Goal: Information Seeking & Learning: Learn about a topic

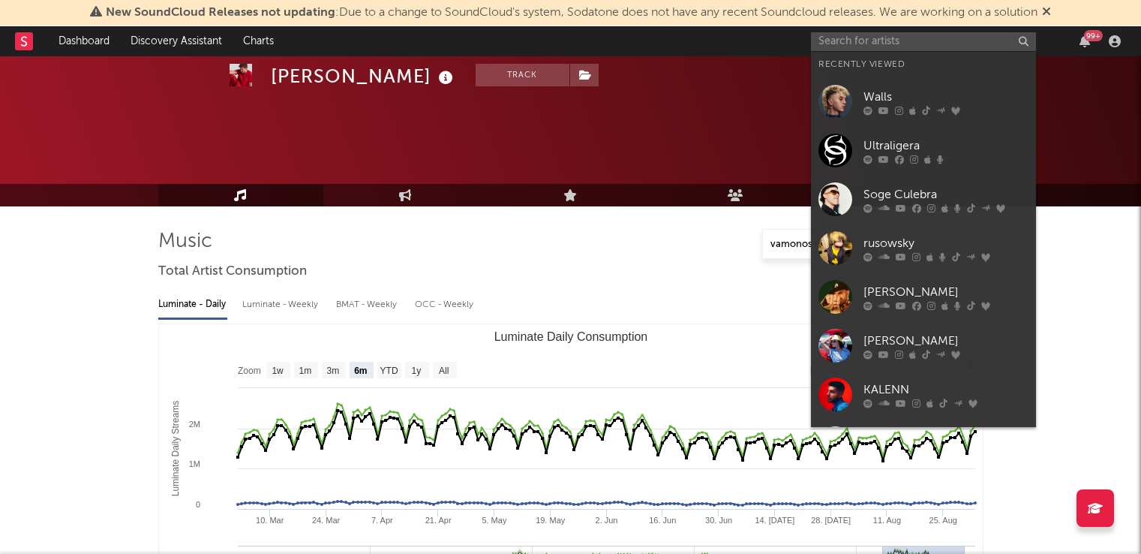
select select "6m"
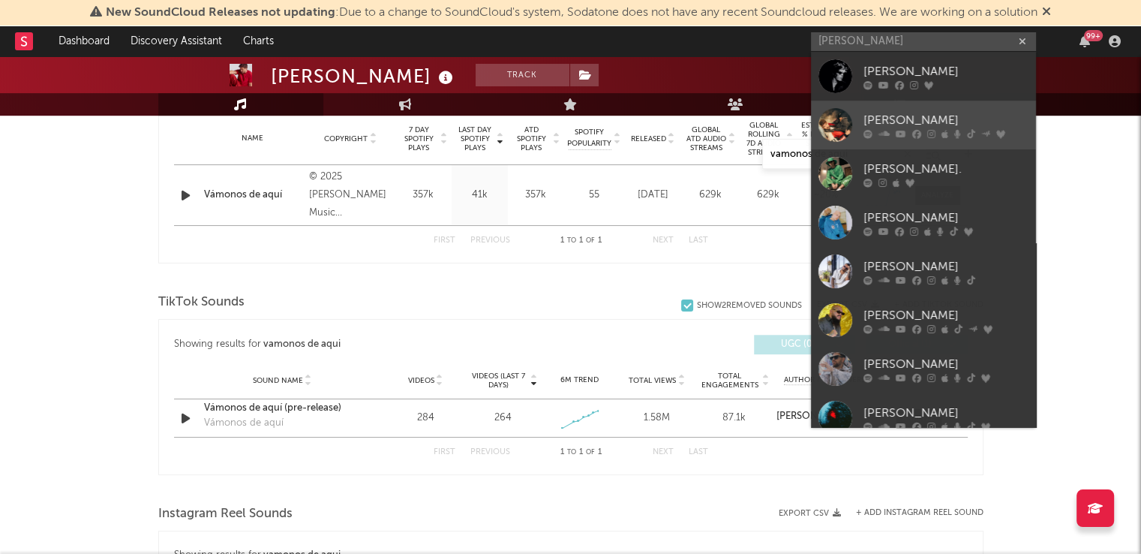
type input "[PERSON_NAME]"
click at [870, 106] on link "[PERSON_NAME]" at bounding box center [923, 125] width 225 height 49
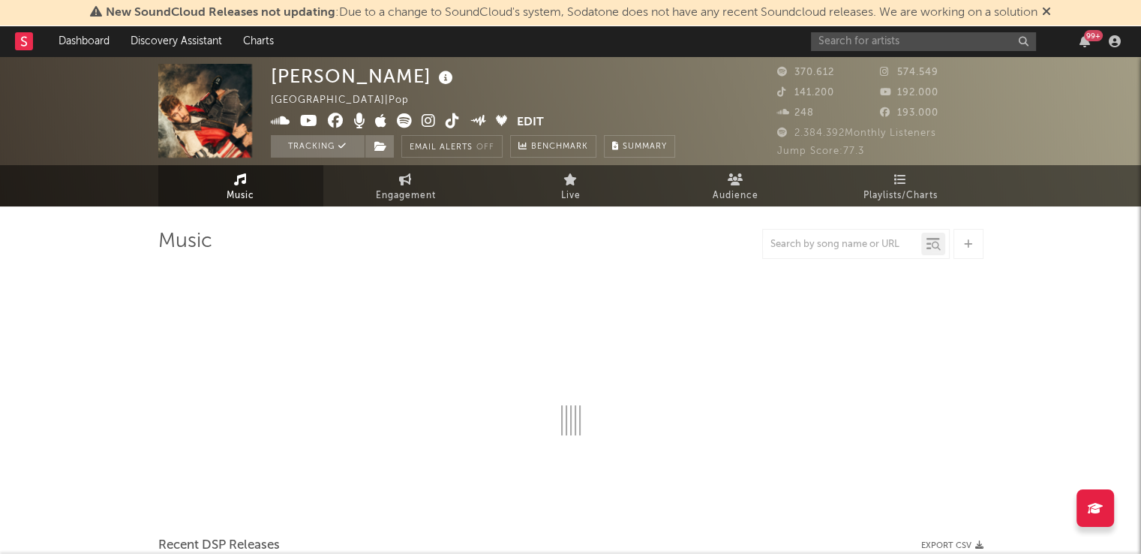
select select "6m"
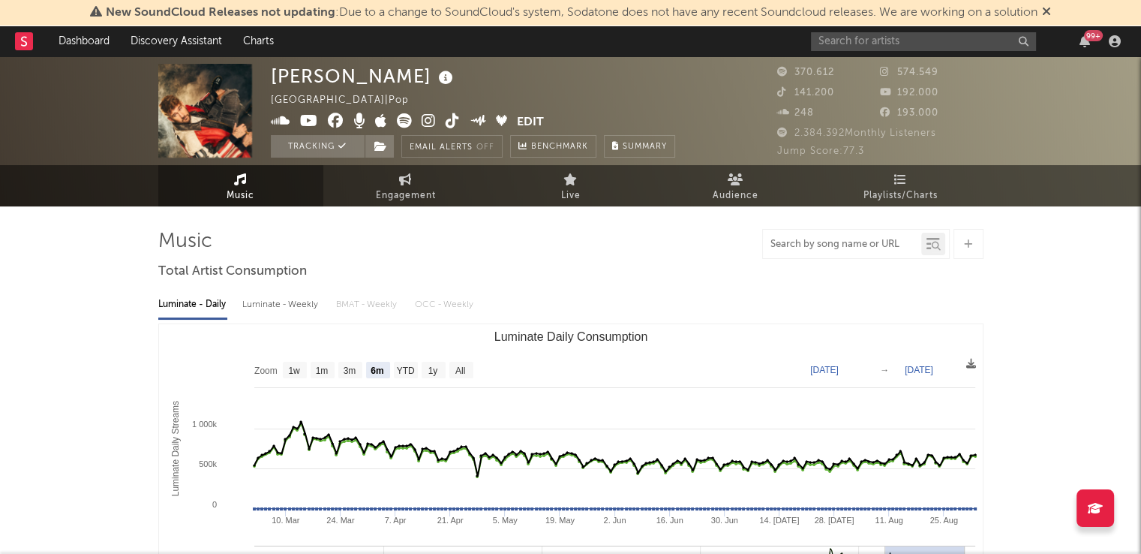
click at [800, 241] on input "text" at bounding box center [842, 245] width 158 height 12
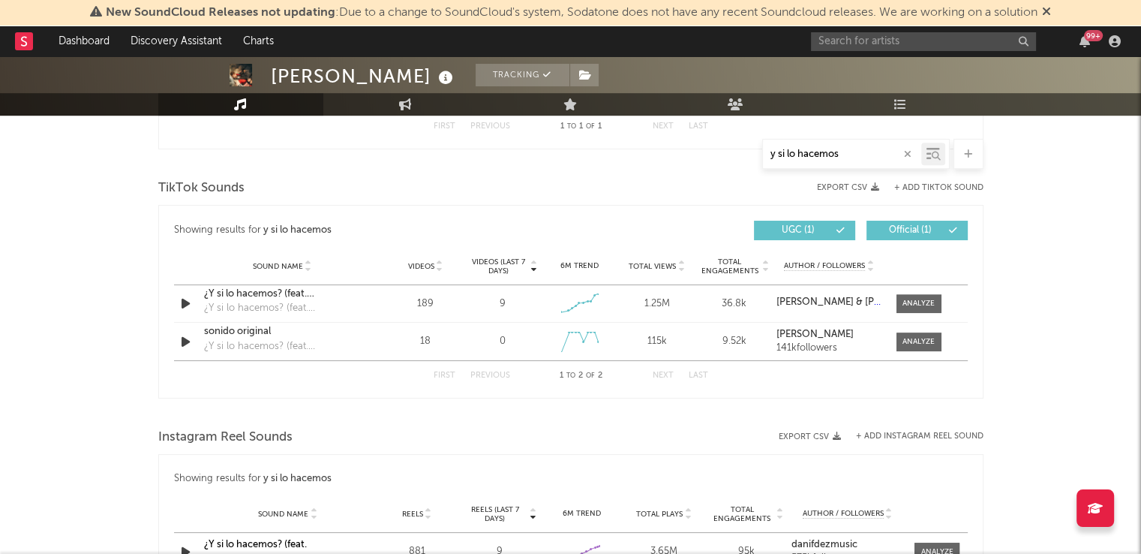
scroll to position [720, 0]
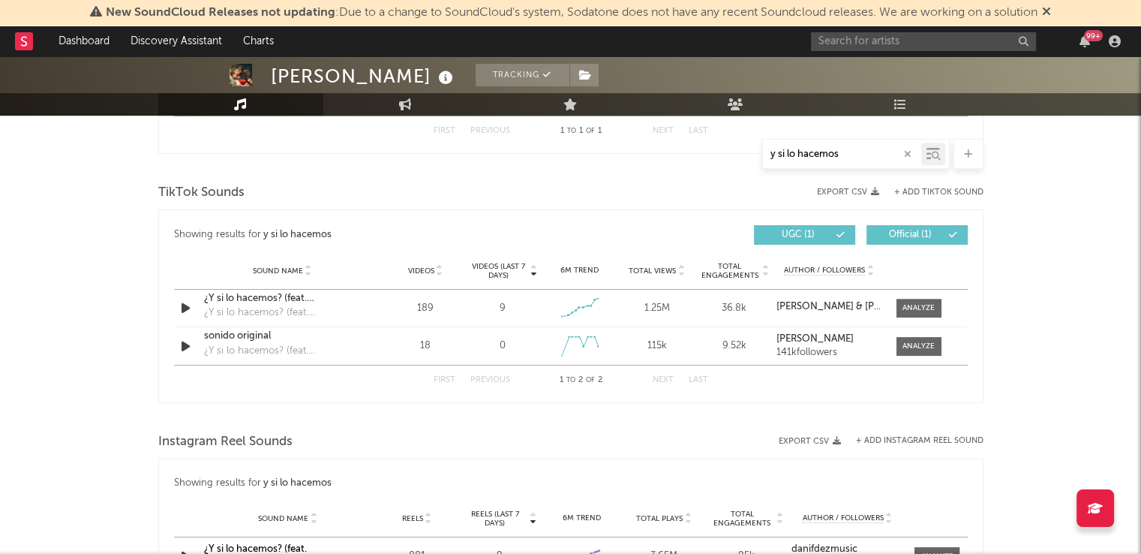
type input "y si lo hacemos"
click at [844, 41] on input "text" at bounding box center [923, 41] width 225 height 19
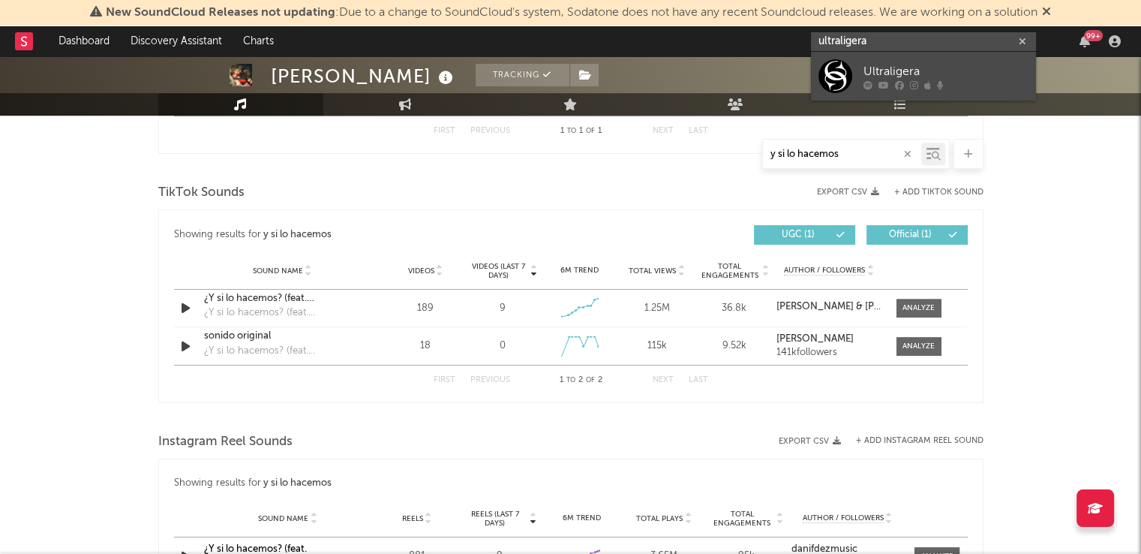
type input "ultraligera"
click at [942, 59] on link "Ultraligera" at bounding box center [923, 76] width 225 height 49
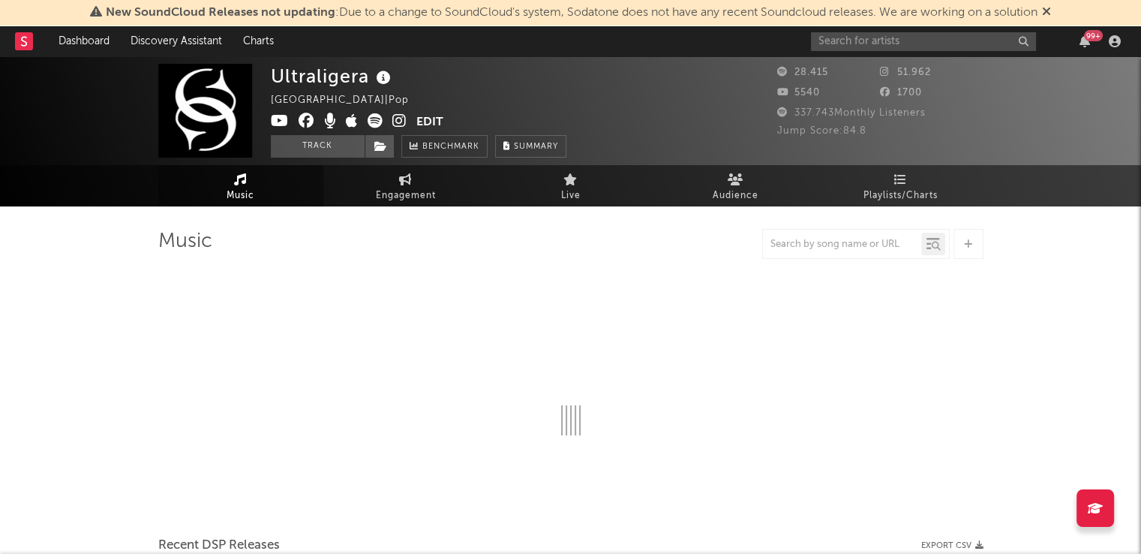
select select "6m"
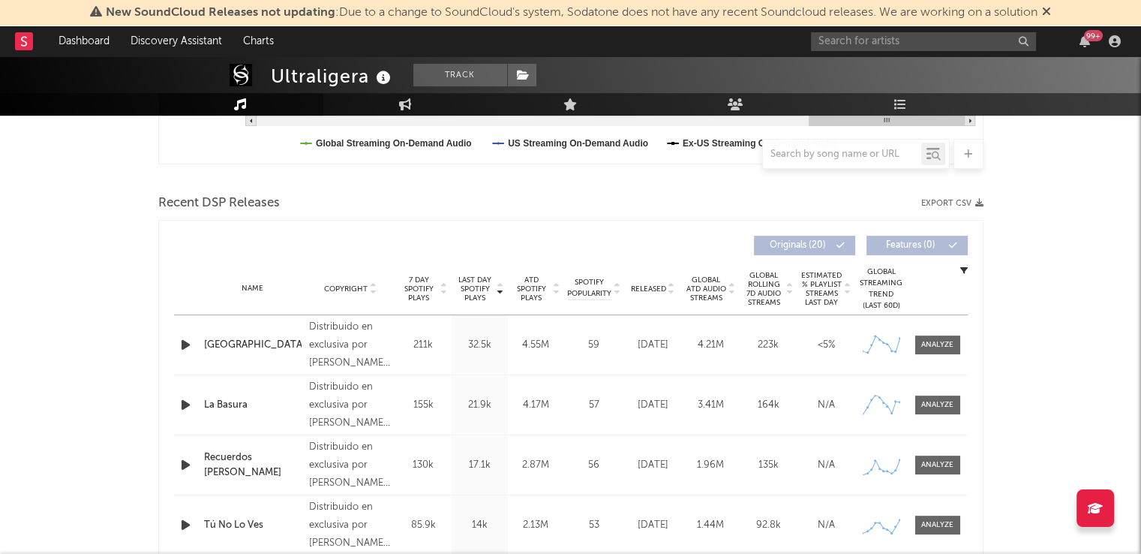
scroll to position [525, 0]
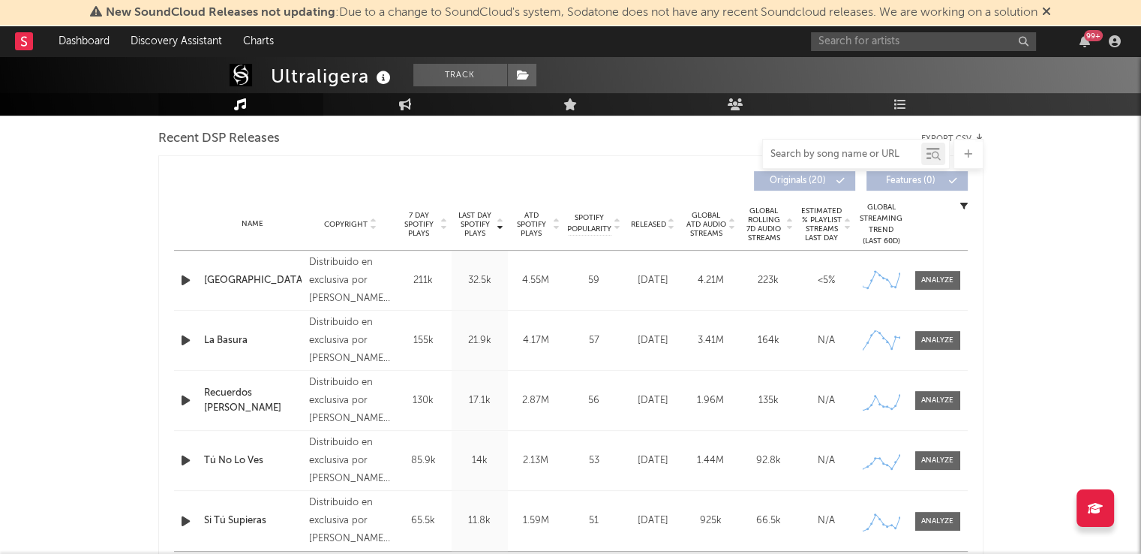
click at [869, 154] on input "text" at bounding box center [842, 155] width 158 height 12
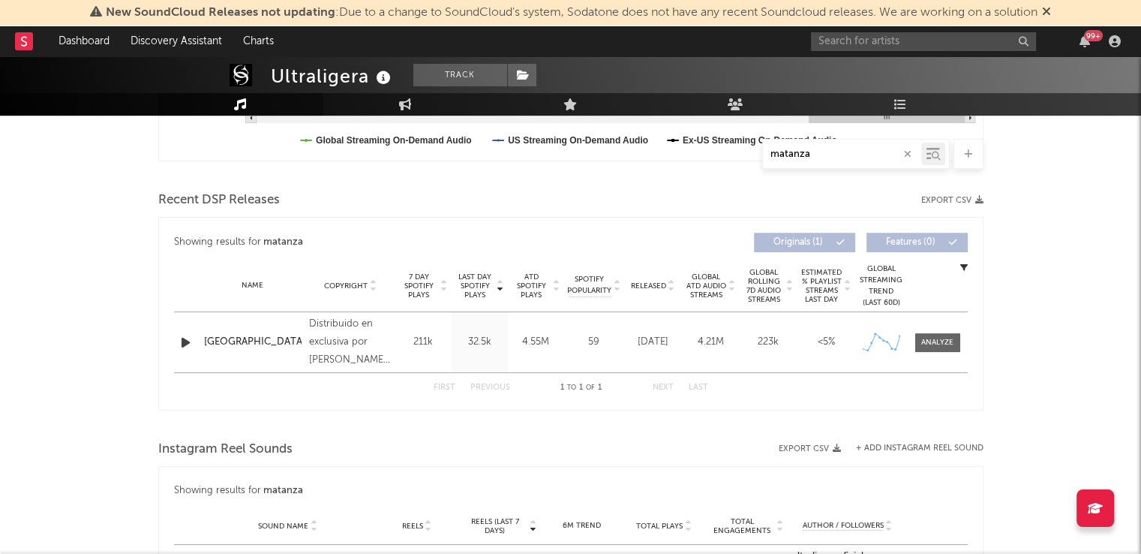
scroll to position [465, 0]
type input "matanza"
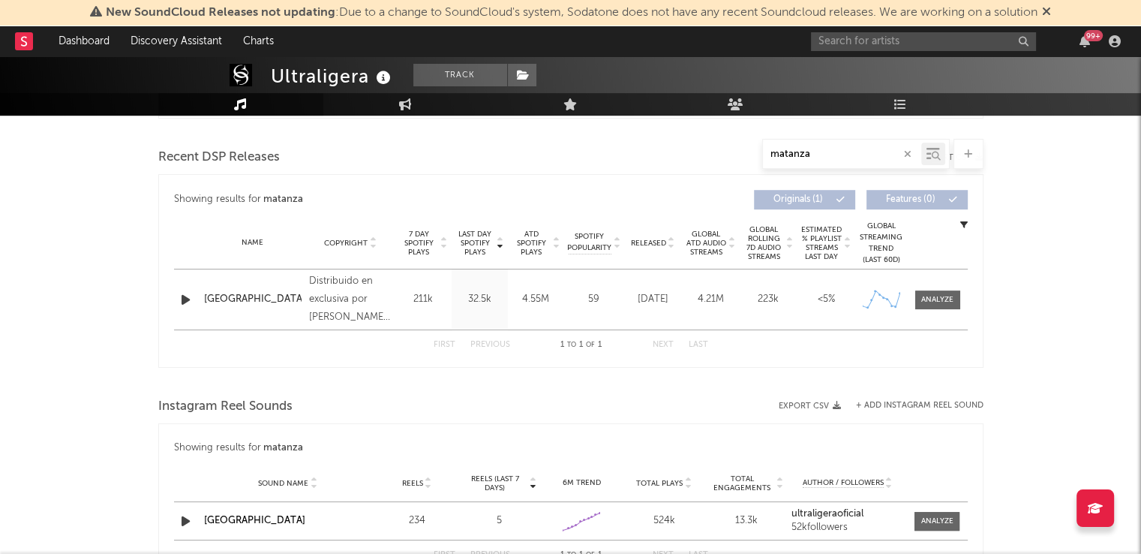
scroll to position [515, 0]
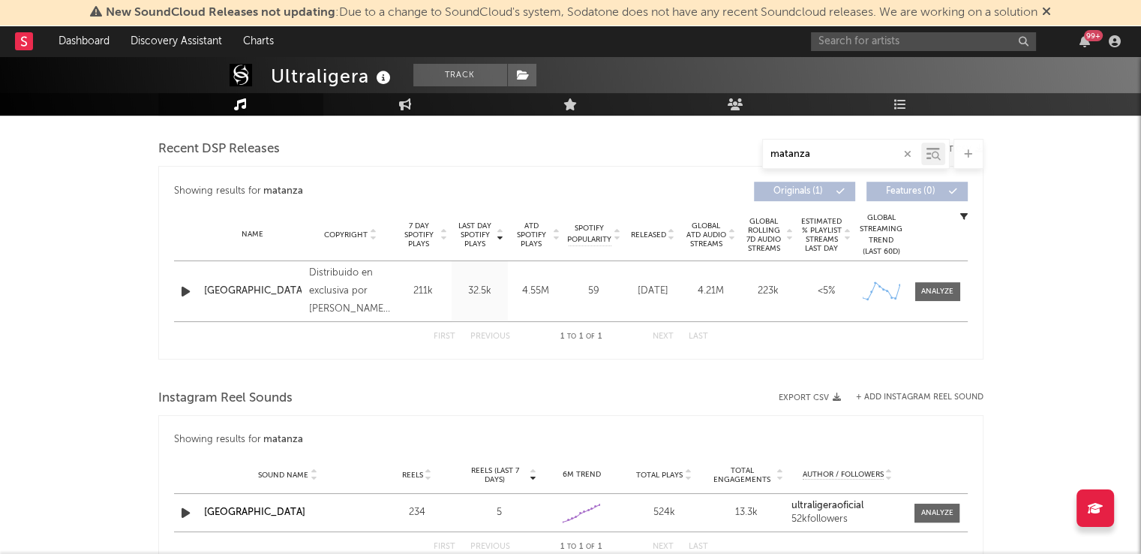
drag, startPoint x: 907, startPoint y: 154, endPoint x: 567, endPoint y: 373, distance: 404.3
click at [567, 373] on div at bounding box center [570, 374] width 825 height 23
click at [908, 152] on icon "button" at bounding box center [908, 154] width 8 height 10
click at [1020, 240] on div "Ultraligera Track [GEOGRAPHIC_DATA] | Pop Edit Track Benchmark Summary 28.415 5…" at bounding box center [570, 218] width 1141 height 1353
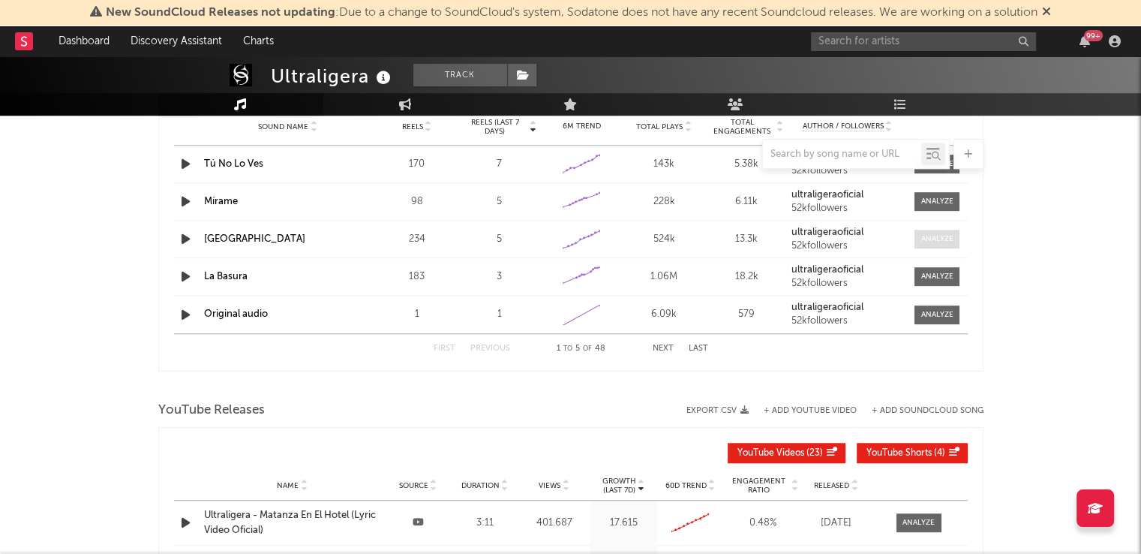
scroll to position [1083, 0]
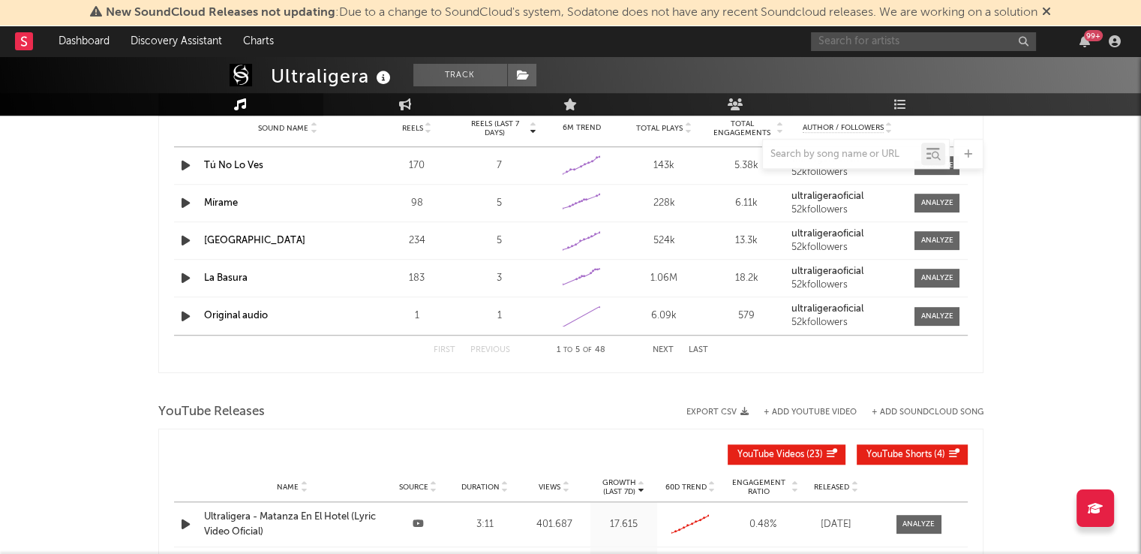
click at [874, 45] on input "text" at bounding box center [923, 41] width 225 height 19
type input "extremoduro"
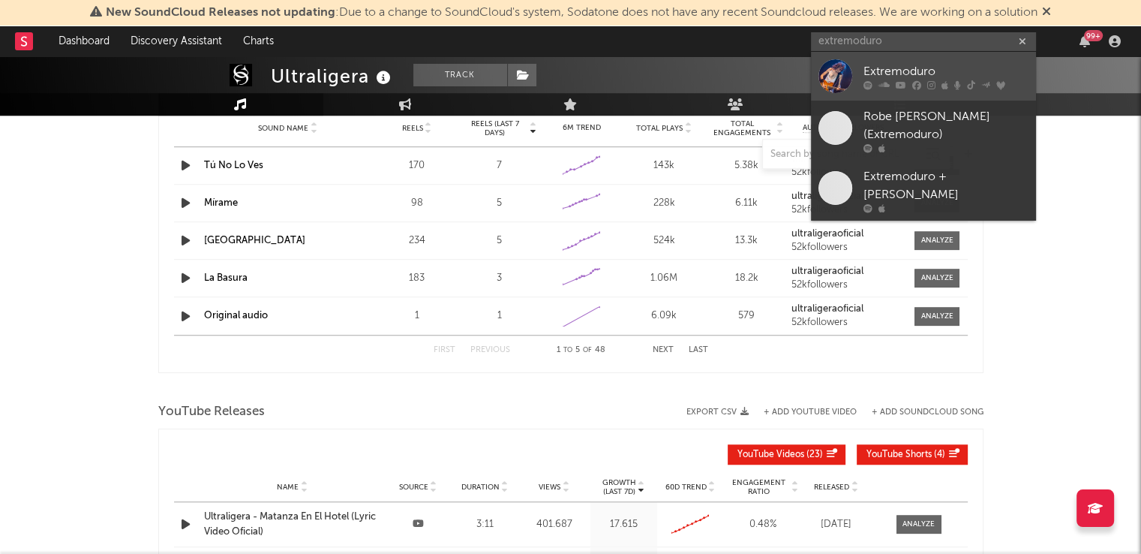
click at [947, 72] on div "Extremoduro" at bounding box center [945, 71] width 165 height 18
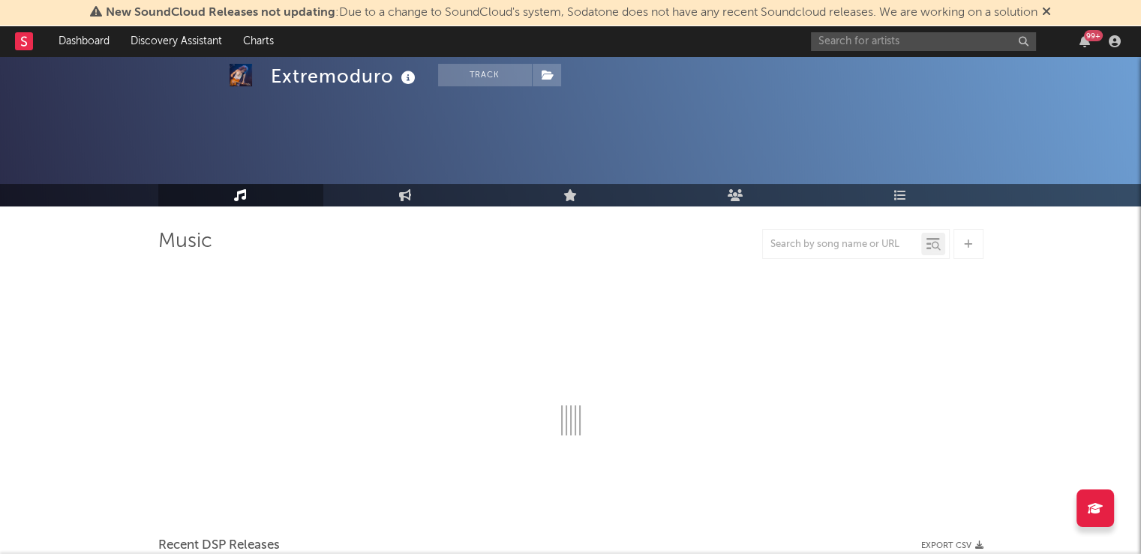
select select "6m"
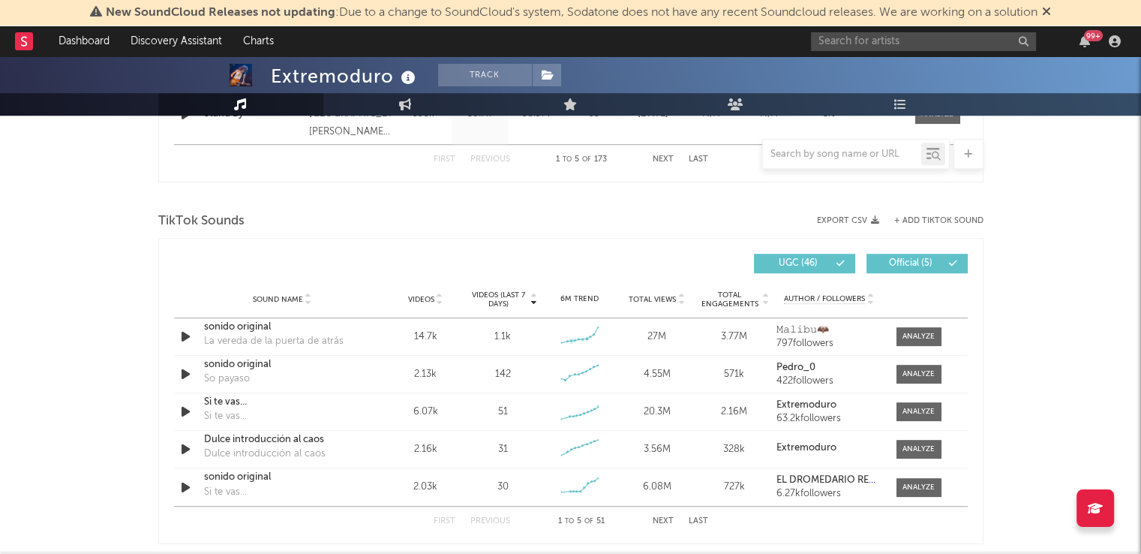
scroll to position [954, 0]
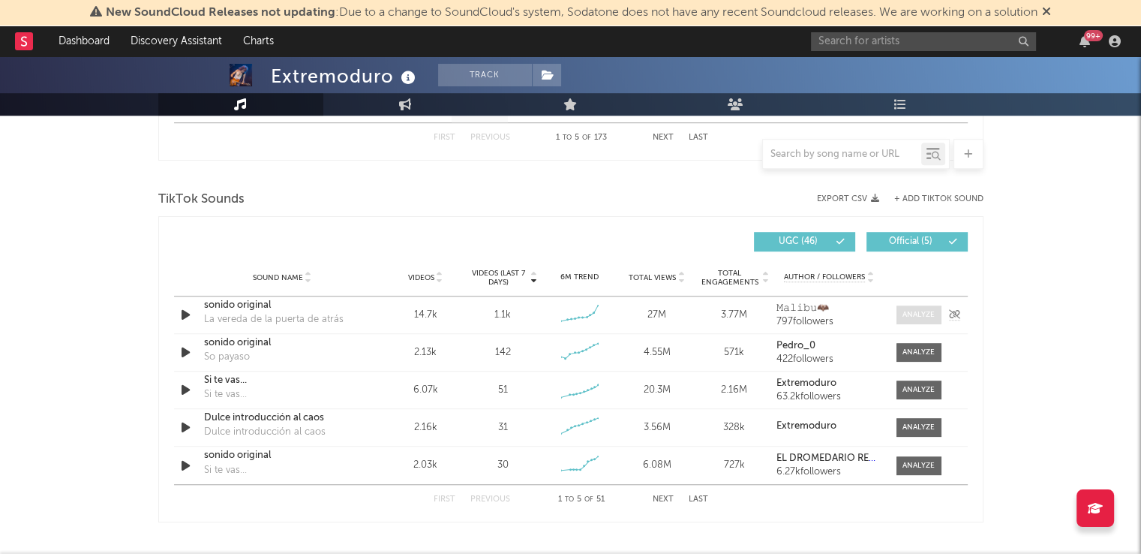
click at [930, 312] on div at bounding box center [919, 314] width 32 height 11
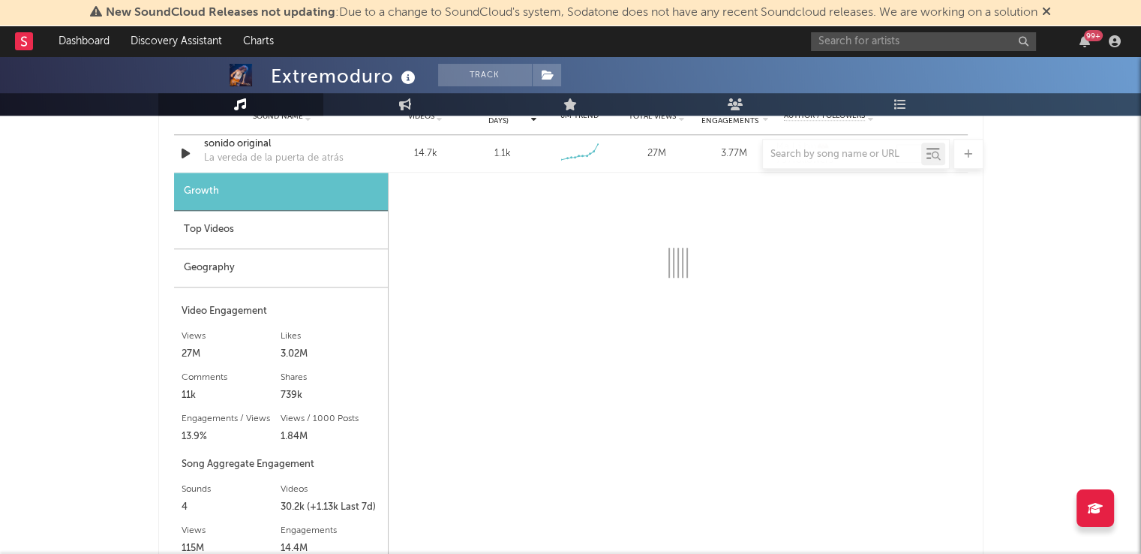
scroll to position [1133, 0]
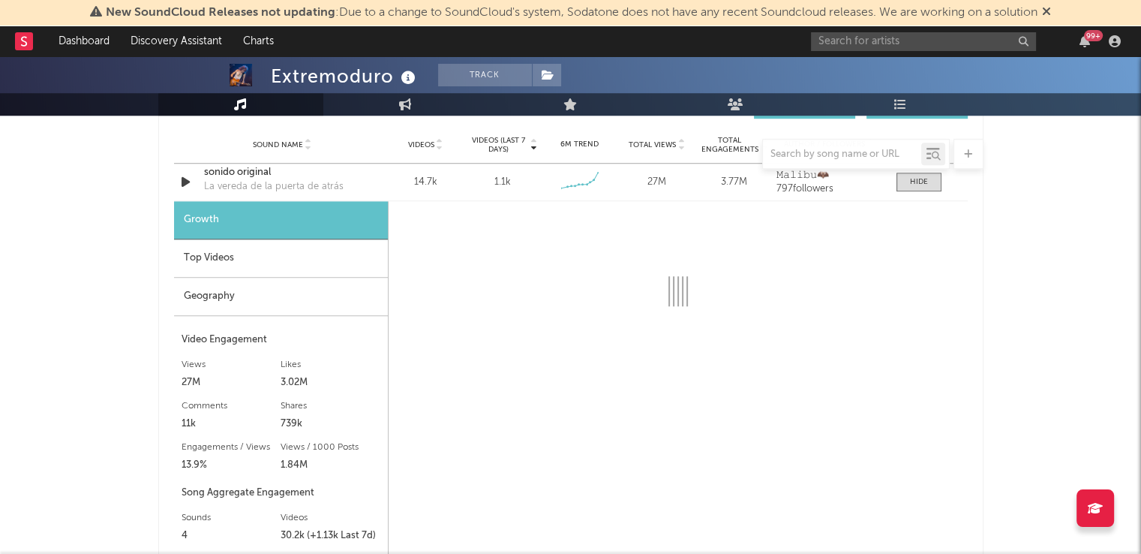
select select "6m"
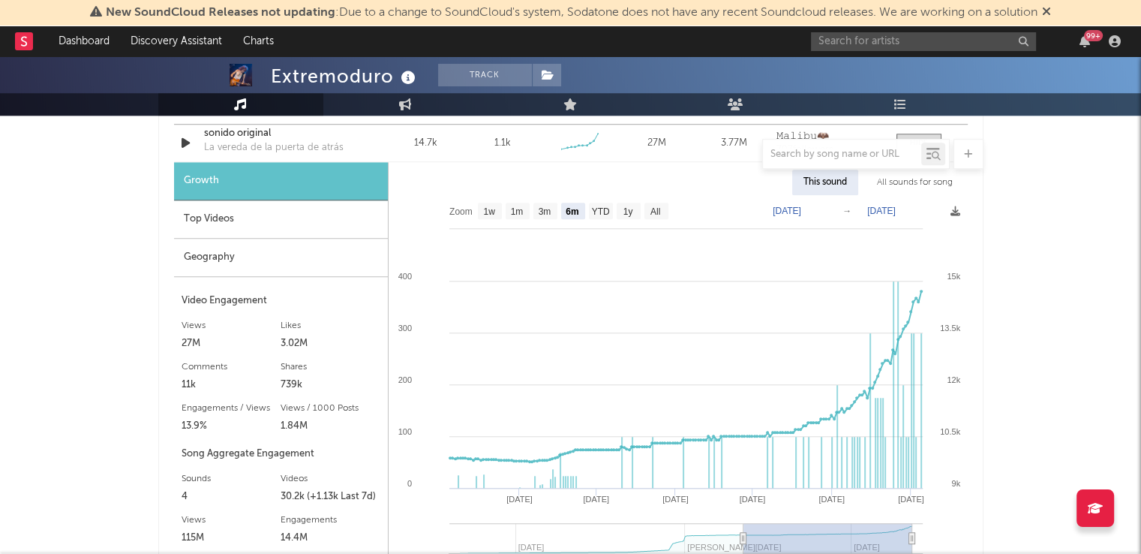
scroll to position [1128, 0]
